Goal: Information Seeking & Learning: Learn about a topic

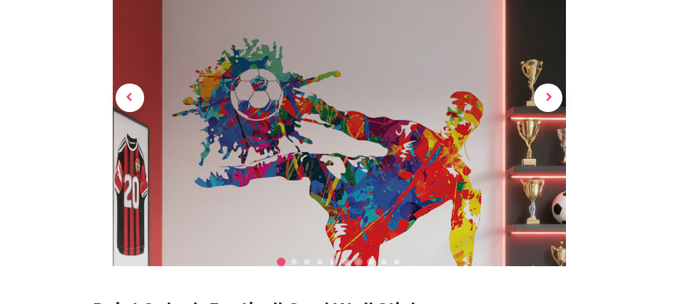
scroll to position [213, 0]
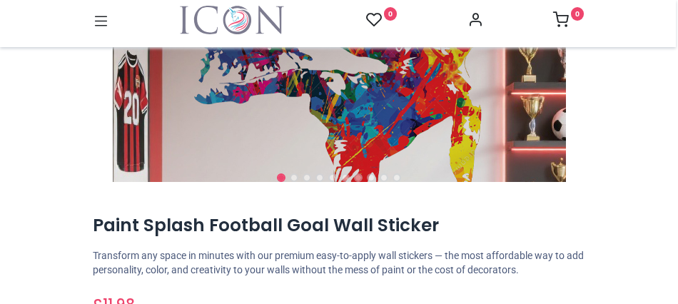
drag, startPoint x: 677, startPoint y: 29, endPoint x: 676, endPoint y: 1, distance: 27.8
click at [676, 1] on div "Login • Register Home Wall Stickers" at bounding box center [339, 152] width 678 height 304
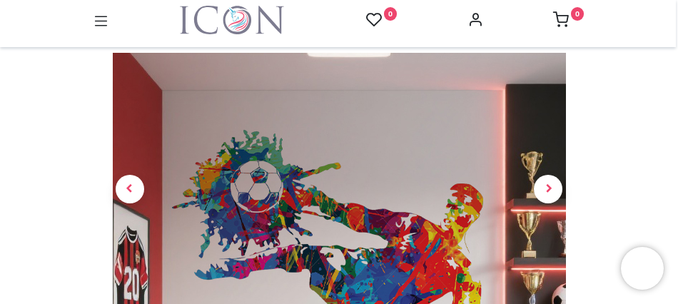
scroll to position [63, 0]
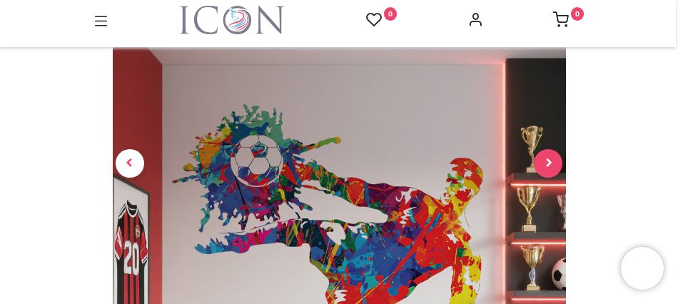
click at [548, 161] on span "Next" at bounding box center [548, 163] width 29 height 29
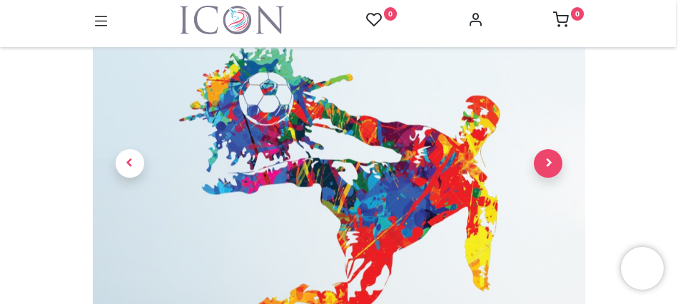
click at [548, 161] on span "Next" at bounding box center [548, 163] width 29 height 29
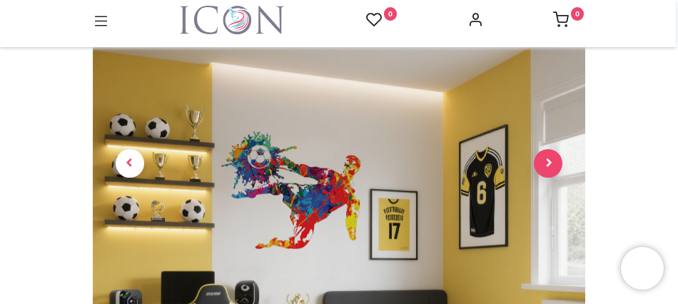
click at [548, 161] on span "Next" at bounding box center [548, 163] width 29 height 29
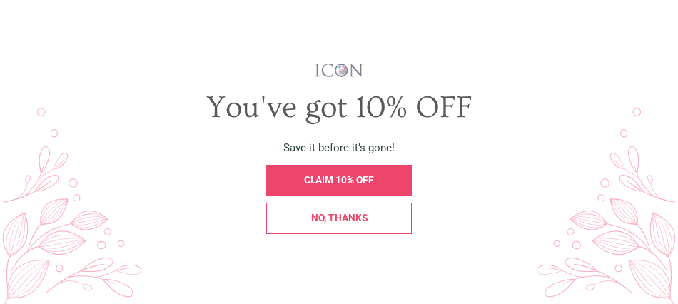
scroll to position [0, 0]
click at [334, 180] on span "CLAIM 10% OFF" at bounding box center [339, 179] width 70 height 11
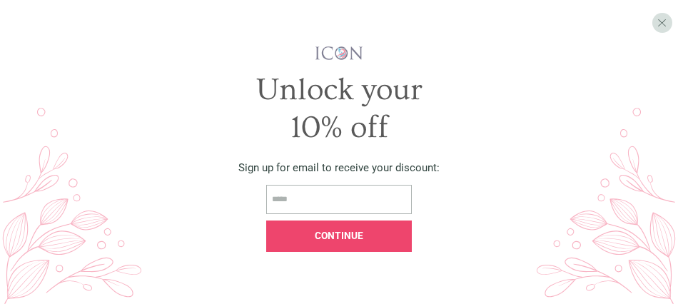
click at [314, 195] on input "email" at bounding box center [338, 199] width 145 height 29
click at [314, 195] on input "**********" at bounding box center [338, 199] width 145 height 29
click at [316, 200] on input "**********" at bounding box center [338, 199] width 145 height 29
click at [352, 198] on input "**********" at bounding box center [338, 199] width 145 height 29
type input "**********"
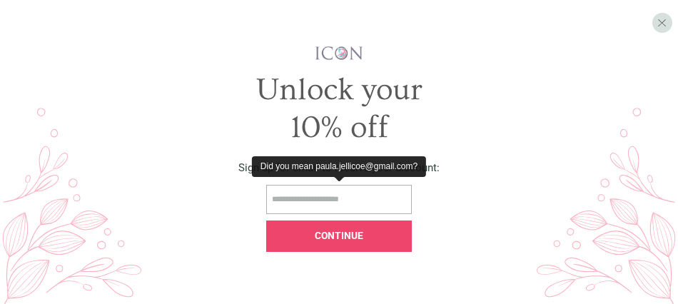
click at [332, 235] on span "Continue" at bounding box center [339, 235] width 49 height 11
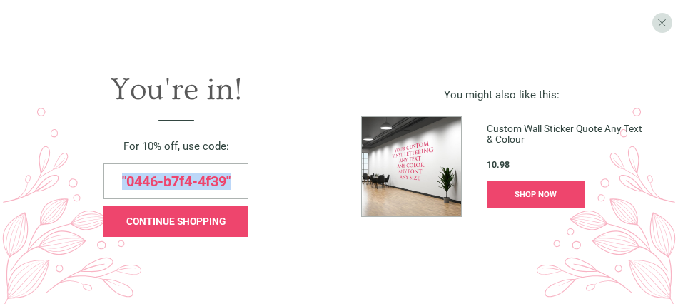
drag, startPoint x: 120, startPoint y: 180, endPoint x: 236, endPoint y: 185, distance: 116.4
click at [236, 185] on div ""0446-b7f4-4f39"" at bounding box center [175, 181] width 145 height 36
copy span ""0446-b7f4-4f39""
click at [147, 215] on span "CONTINUE SHOPPING" at bounding box center [175, 220] width 99 height 11
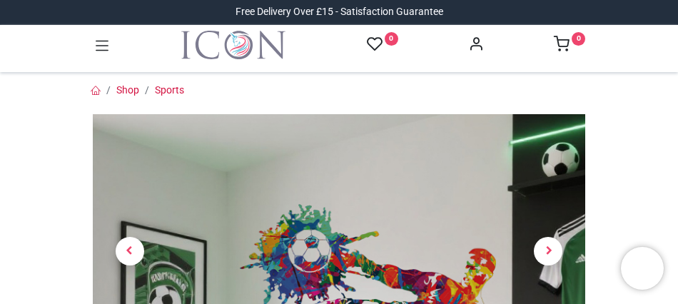
click at [127, 84] on link "Shop" at bounding box center [127, 89] width 23 height 11
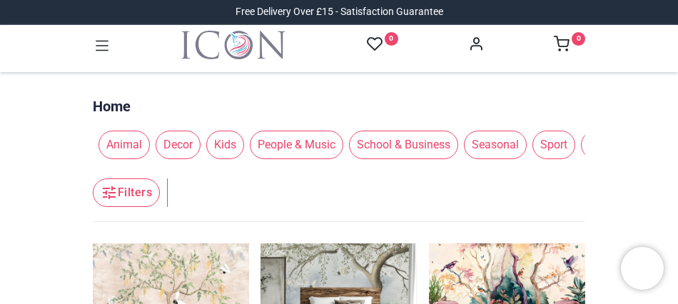
click at [217, 141] on span "Kids" at bounding box center [225, 145] width 38 height 29
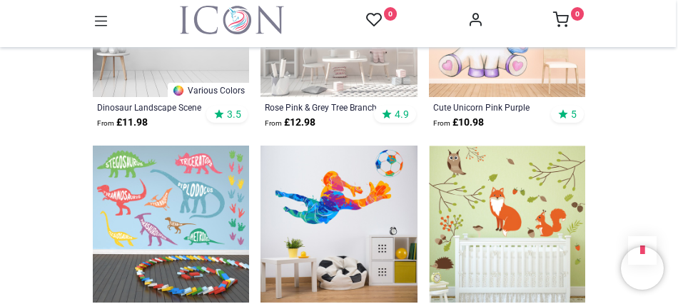
scroll to position [2067, 0]
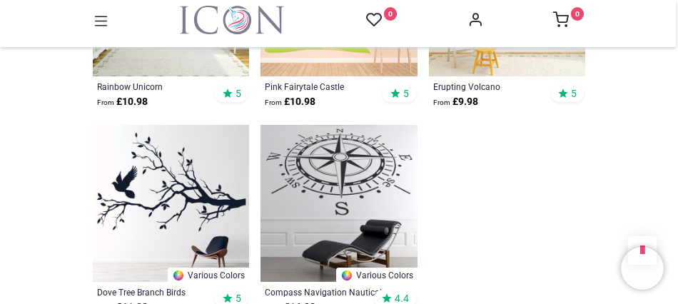
scroll to position [3909, 0]
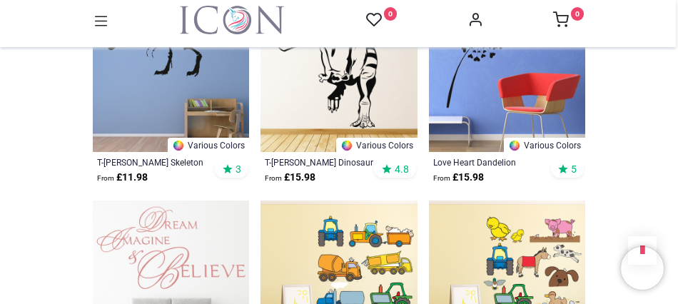
scroll to position [4362, 0]
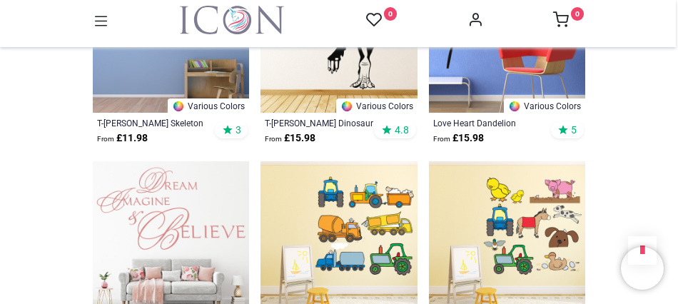
drag, startPoint x: 675, startPoint y: 187, endPoint x: 676, endPoint y: 180, distance: 7.3
click at [676, 180] on div "Login • Register Home Wall Stickers" at bounding box center [339, 152] width 678 height 304
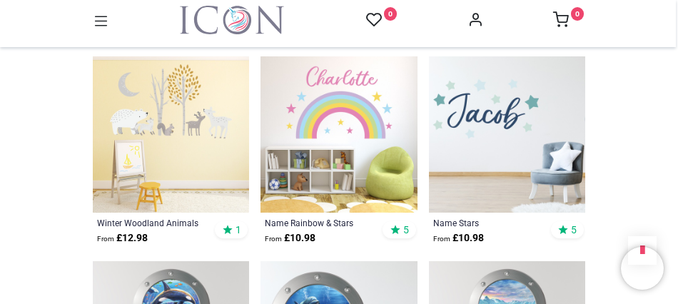
scroll to position [5342, 0]
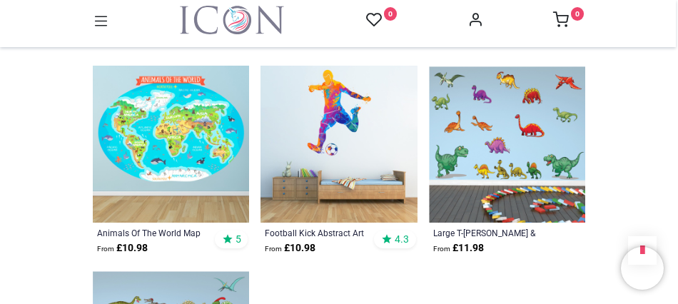
scroll to position [7532, 0]
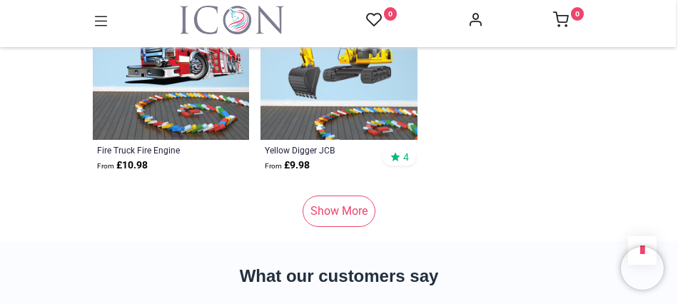
scroll to position [9723, 0]
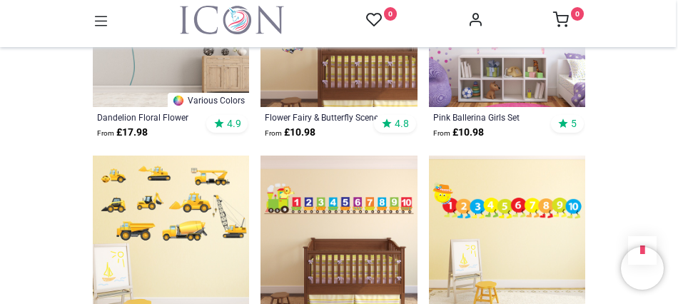
scroll to position [507, 0]
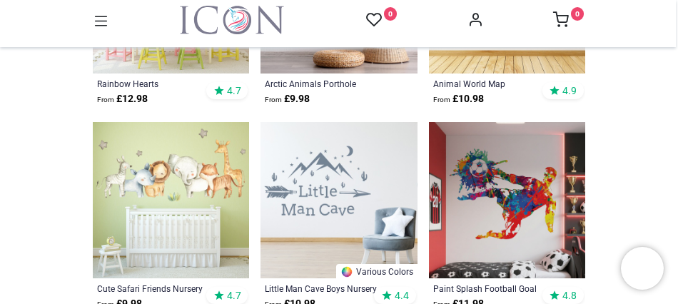
drag, startPoint x: 675, startPoint y: 11, endPoint x: 671, endPoint y: -21, distance: 32.4
click at [671, 0] on html "Login • Register Home Wall Stickers" at bounding box center [339, 152] width 678 height 304
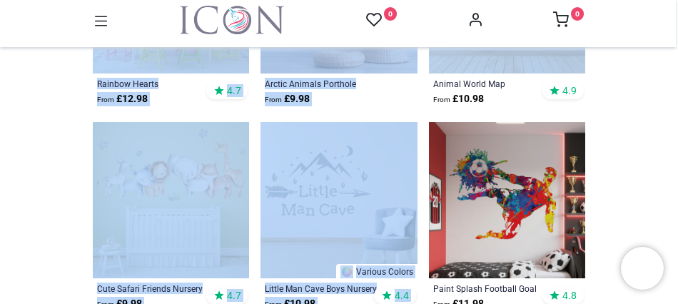
click at [102, 24] on icon at bounding box center [101, 21] width 19 height 19
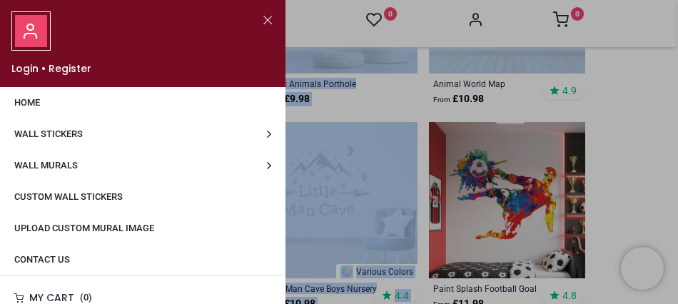
click at [55, 164] on span "Wall Murals" at bounding box center [45, 165] width 63 height 11
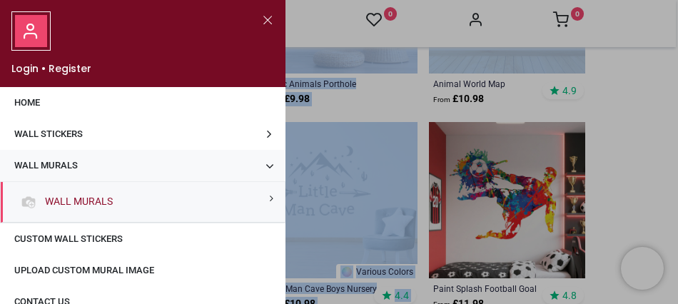
click at [72, 202] on link "Wall Murals" at bounding box center [75, 202] width 73 height 14
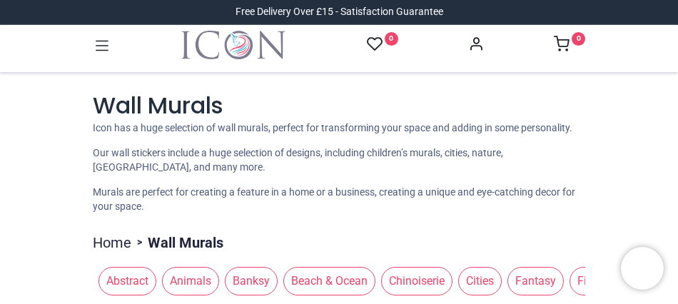
click at [676, 11] on div "Login • Register Home Wall Stickers" at bounding box center [339, 152] width 678 height 304
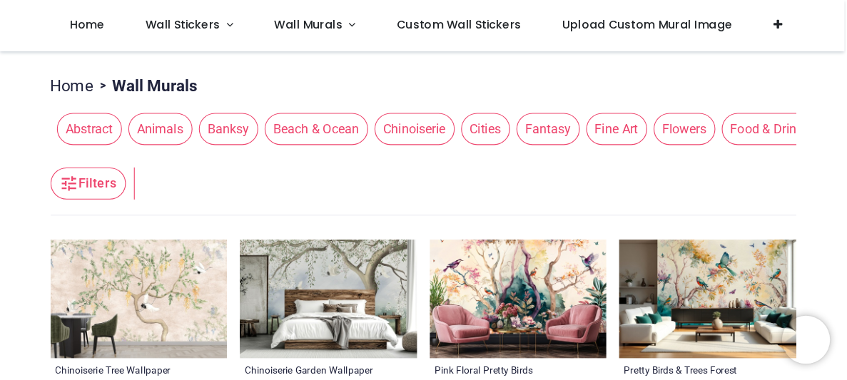
scroll to position [113, 0]
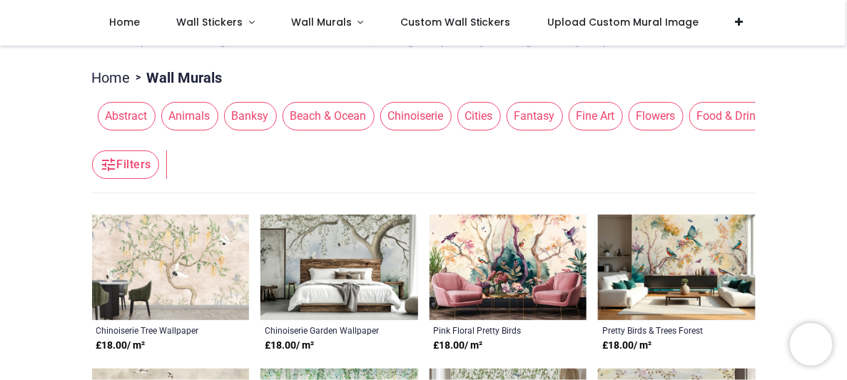
drag, startPoint x: 629, startPoint y: 2, endPoint x: 478, endPoint y: 164, distance: 221.6
click at [478, 164] on header "Filters Filters" at bounding box center [423, 164] width 663 height 57
click at [131, 116] on span "Abstract" at bounding box center [127, 116] width 58 height 29
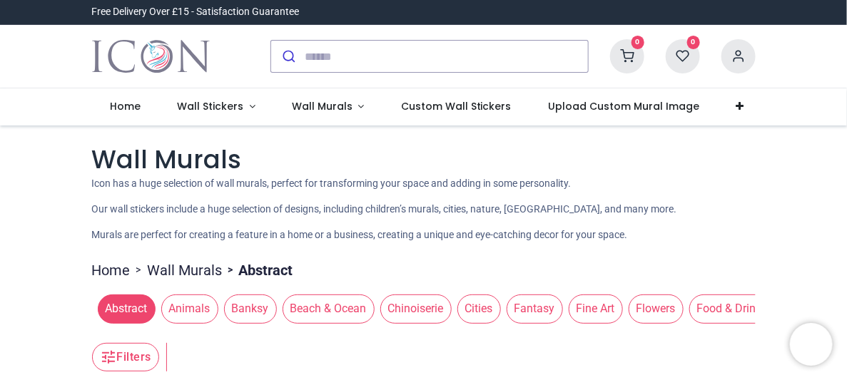
click at [245, 303] on span "Banksy" at bounding box center [250, 309] width 53 height 29
click at [241, 303] on span "Banksy" at bounding box center [250, 309] width 53 height 29
drag, startPoint x: 847, startPoint y: 74, endPoint x: 848, endPoint y: 24, distance: 50.7
click at [677, 24] on html "Login • Register Home Wall Stickers" at bounding box center [423, 190] width 847 height 380
